Goal: Contribute content: Add original content to the website for others to see

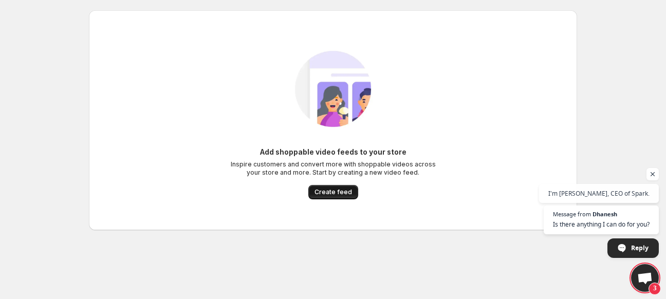
click at [333, 192] on span "Create feed" at bounding box center [334, 192] width 38 height 8
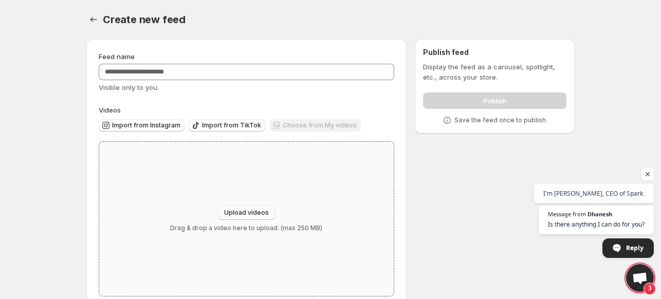
click at [234, 214] on span "Upload videos" at bounding box center [246, 213] width 45 height 8
type input "**********"
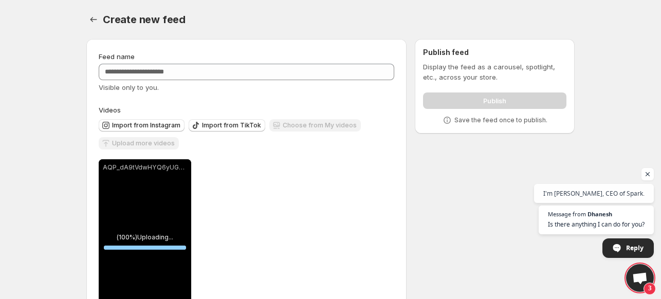
scroll to position [49, 0]
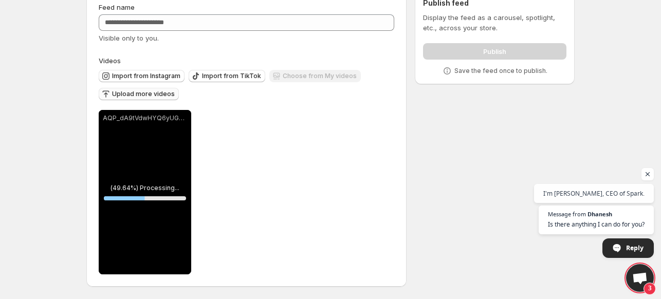
click at [138, 96] on span "Upload more videos" at bounding box center [143, 94] width 63 height 8
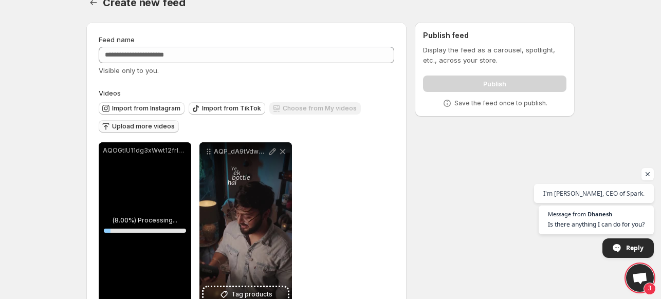
scroll to position [0, 0]
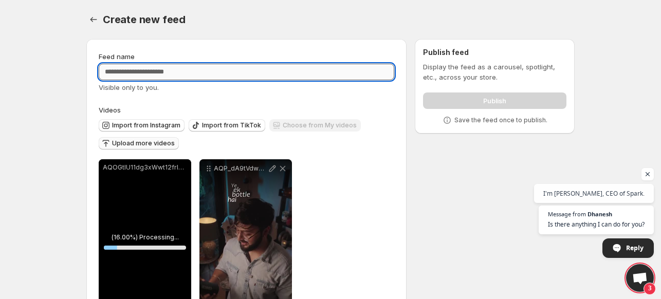
click at [189, 71] on input "Feed name" at bounding box center [247, 72] width 296 height 16
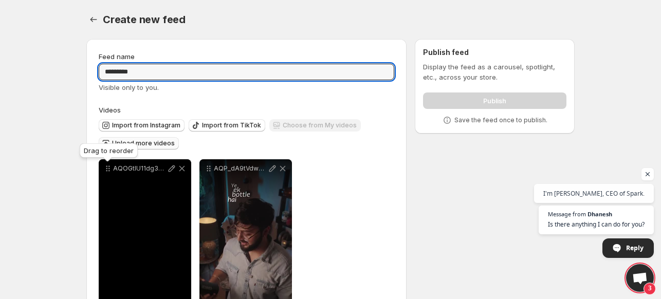
type input "*********"
click at [126, 147] on div "Drag to reorder" at bounding box center [109, 152] width 62 height 23
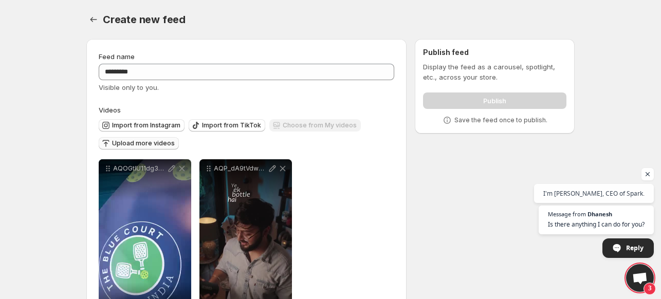
click at [151, 143] on span "Upload more videos" at bounding box center [143, 143] width 63 height 8
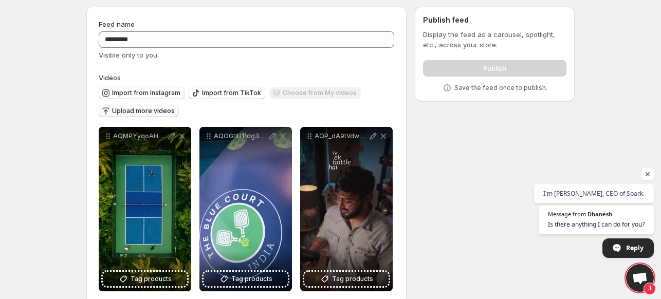
scroll to position [49, 0]
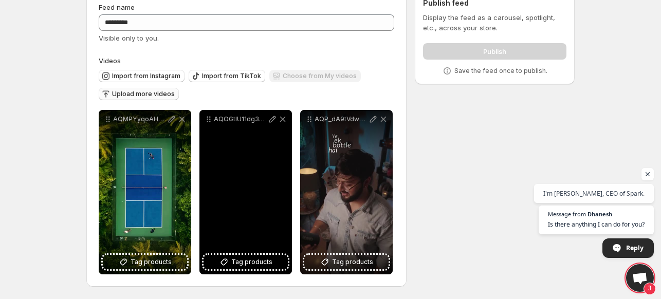
click at [239, 165] on div "AQOGtIU11dg3xWwt12frl25lFOvS0ejj8Lx5fS8_WUqOqxpFV5ACBVlEsG1oqh0gqW5FxmlvQ5QcW2R…" at bounding box center [245, 192] width 93 height 164
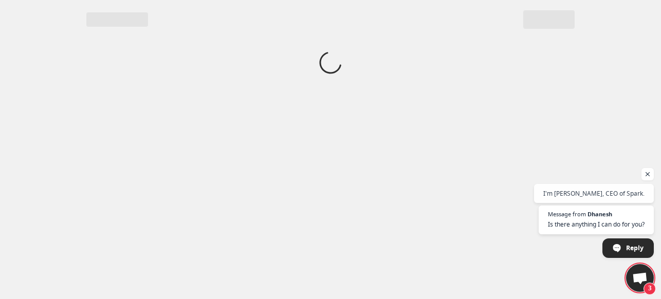
scroll to position [0, 0]
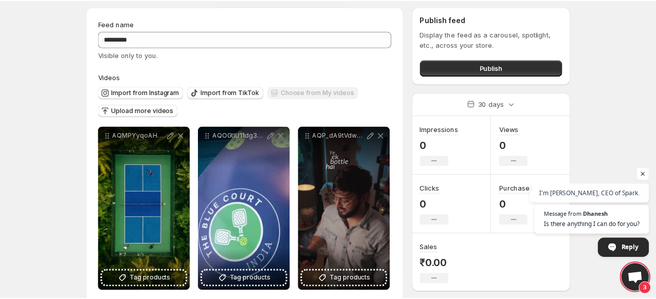
scroll to position [49, 0]
